Goal: Transaction & Acquisition: Purchase product/service

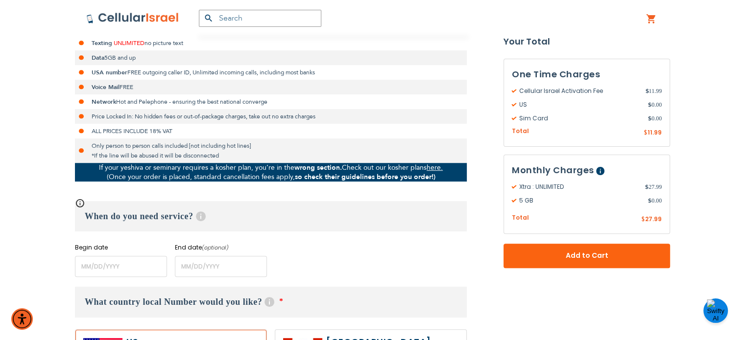
scroll to position [266, 0]
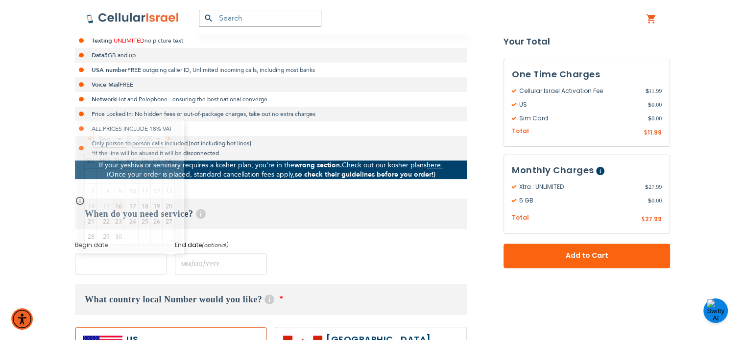
click at [147, 258] on input "name" at bounding box center [121, 264] width 92 height 21
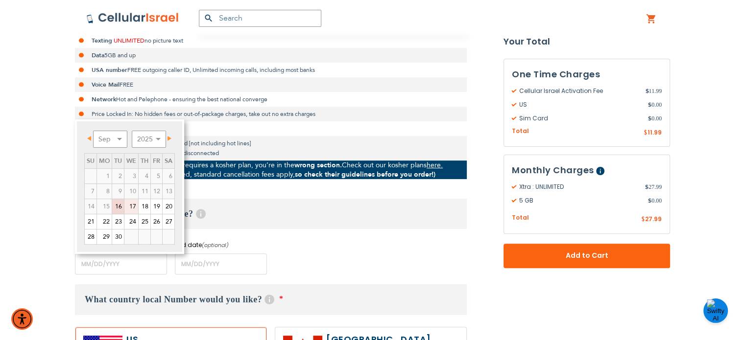
click at [135, 207] on link "17" at bounding box center [131, 206] width 14 height 15
type input "[DATE]"
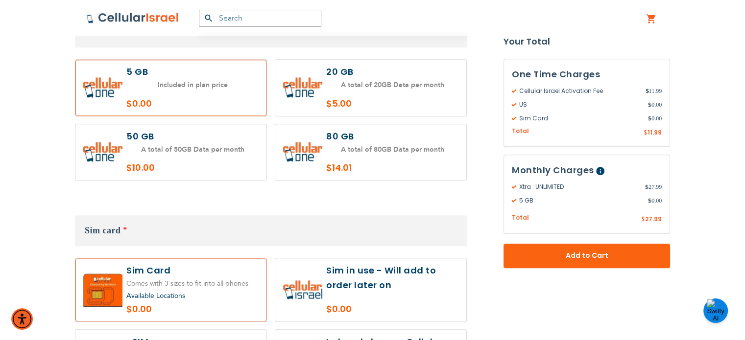
scroll to position [973, 0]
click at [325, 259] on label at bounding box center [370, 290] width 191 height 63
radio input "true"
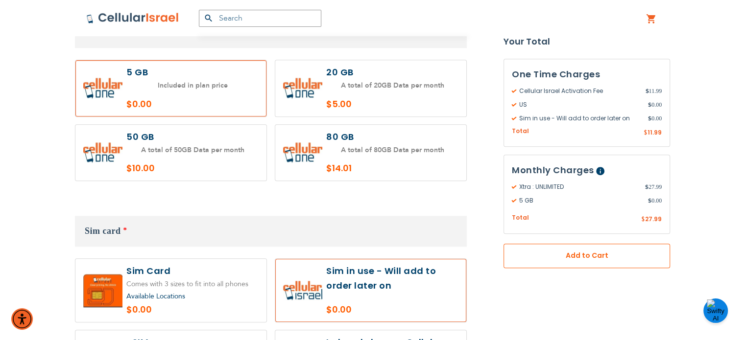
click at [560, 261] on button "Add to Cart" at bounding box center [586, 256] width 166 height 24
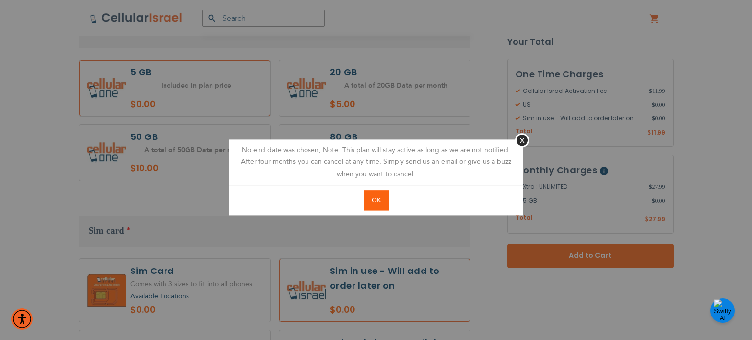
click at [377, 202] on span "OK" at bounding box center [376, 200] width 9 height 9
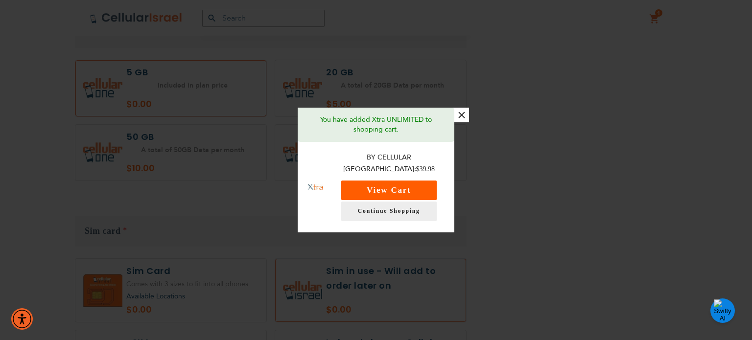
click at [386, 181] on button "View Cart" at bounding box center [388, 191] width 95 height 20
